Goal: Information Seeking & Learning: Learn about a topic

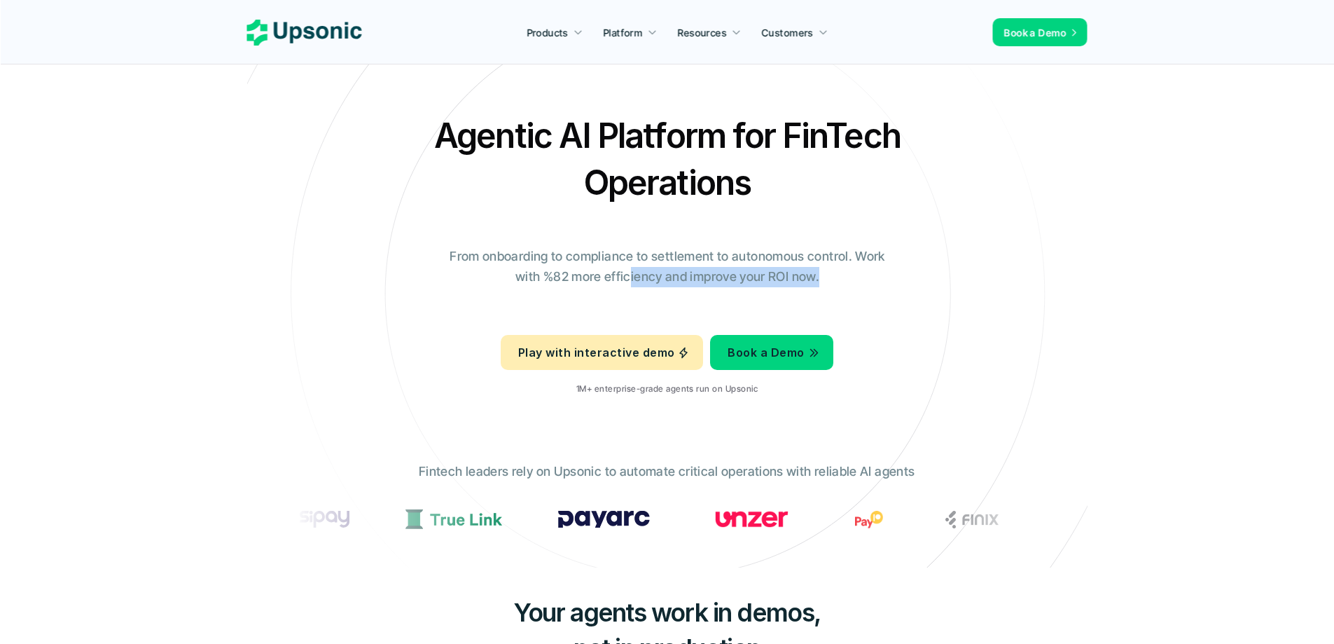
drag, startPoint x: 628, startPoint y: 278, endPoint x: 861, endPoint y: 296, distance: 233.2
click at [861, 296] on div "Agentic AI Platform for FinTech Operations From onboarding to compliance to set…" at bounding box center [667, 259] width 819 height 294
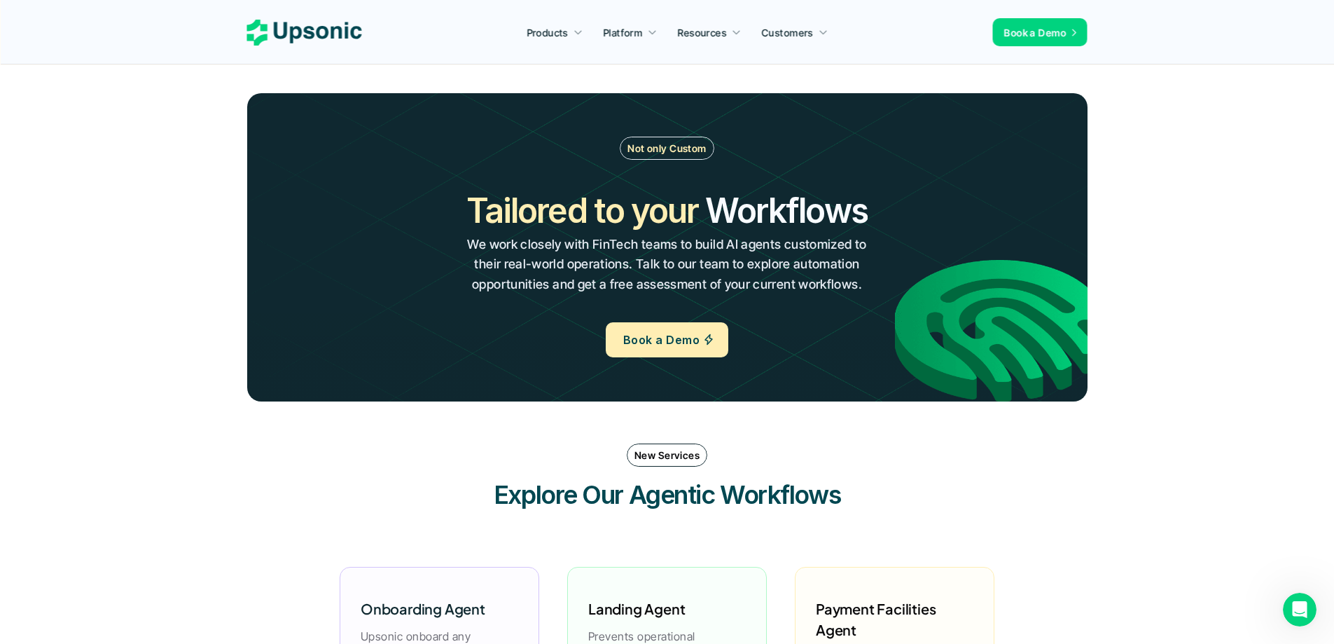
scroll to position [1050, 0]
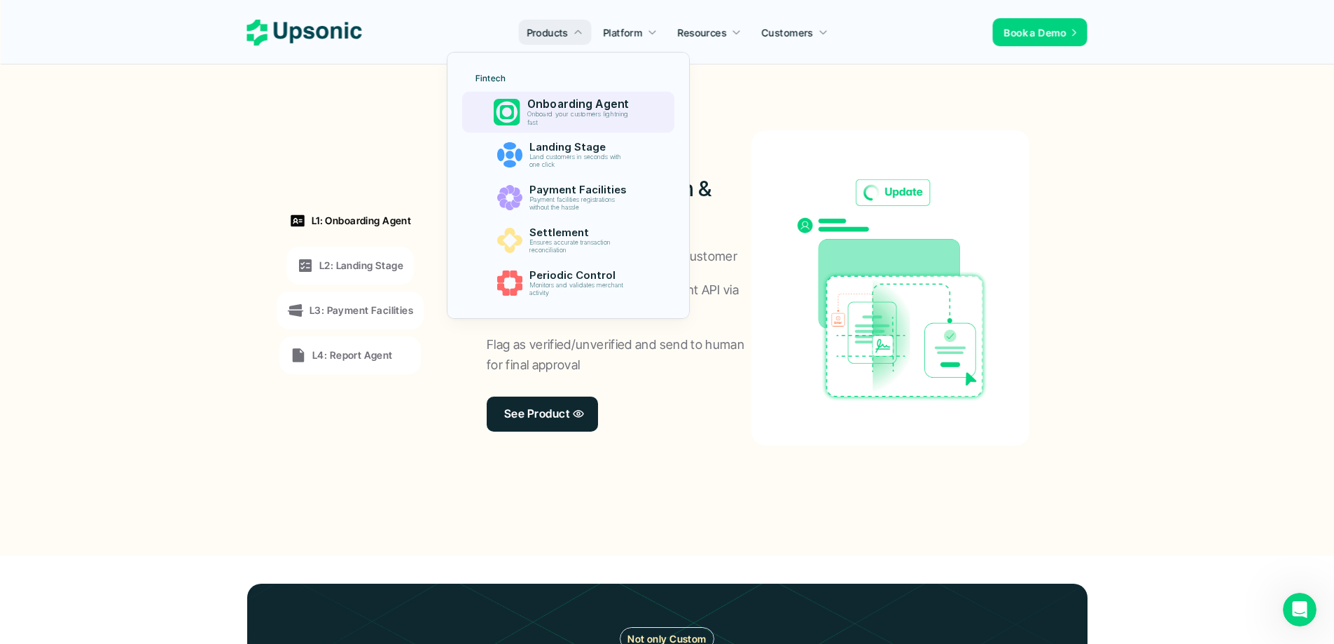
click at [581, 104] on p "Onboarding Agent" at bounding box center [581, 103] width 109 height 13
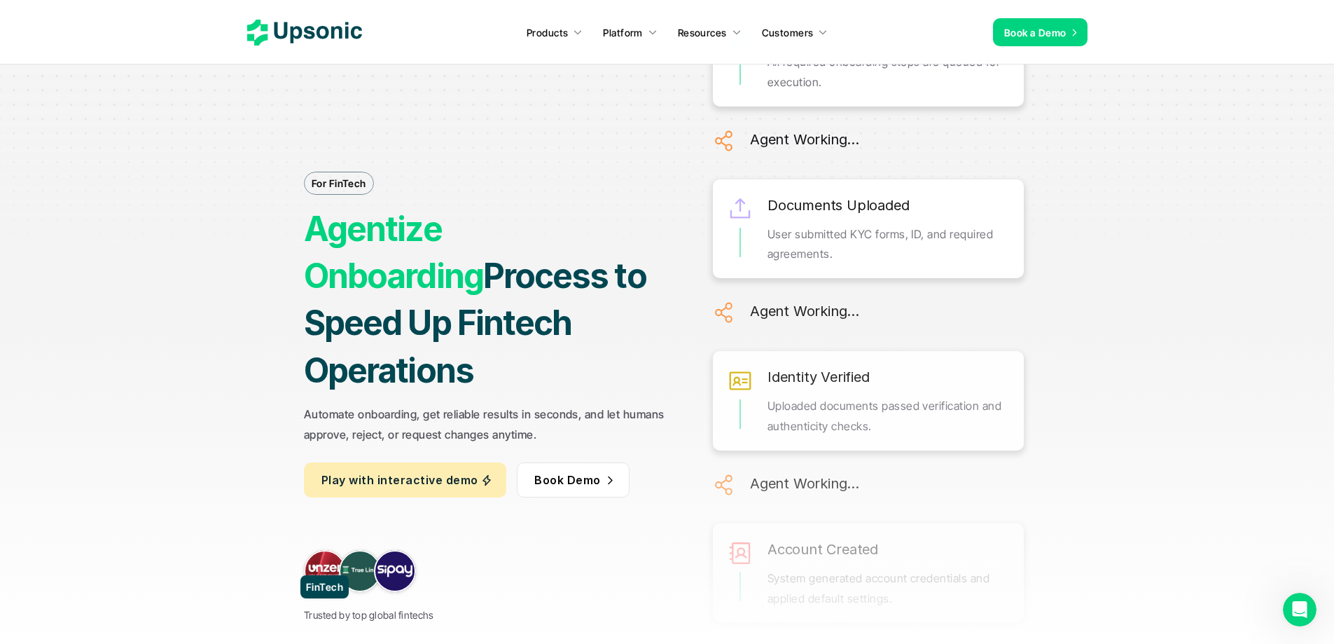
click at [325, 550] on link at bounding box center [325, 571] width 42 height 42
click at [357, 550] on link at bounding box center [360, 571] width 42 height 42
click at [395, 551] on link at bounding box center [395, 571] width 42 height 42
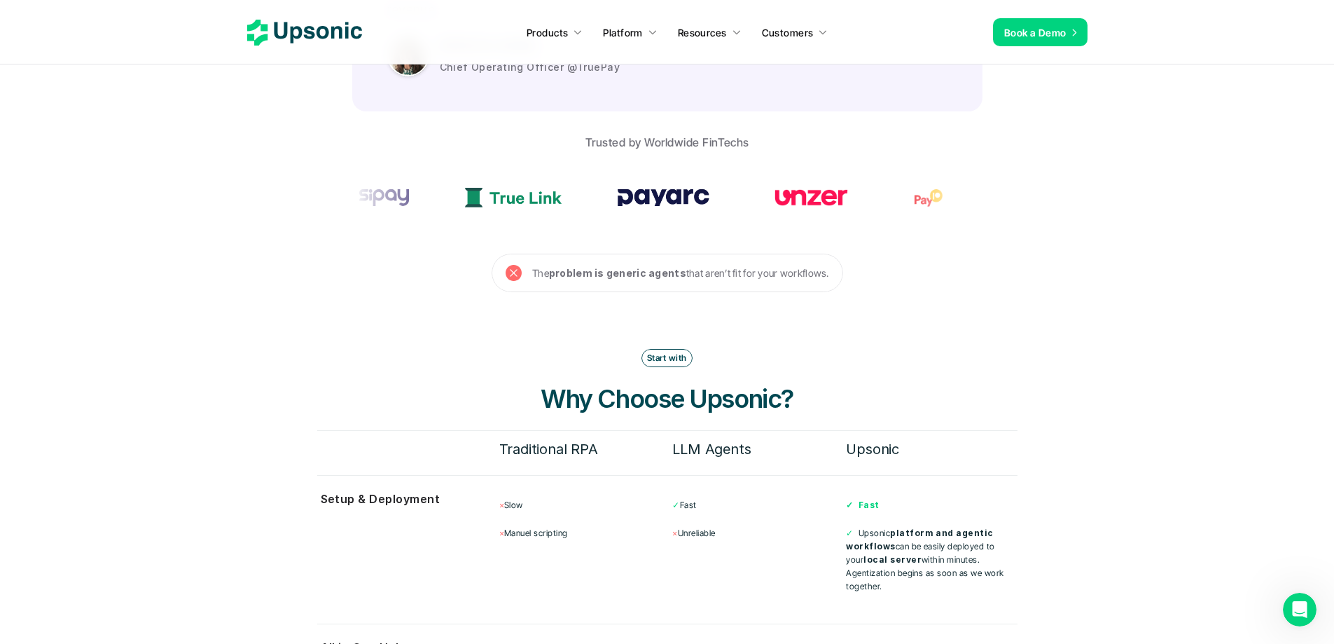
scroll to position [4132, 0]
